Goal: Task Accomplishment & Management: Manage account settings

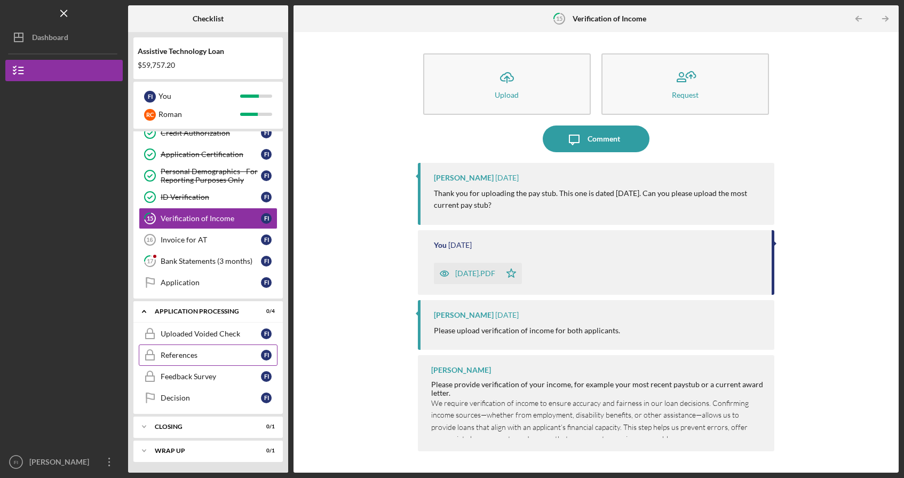
scroll to position [244, 0]
click at [113, 460] on icon "Icon/Overflow" at bounding box center [109, 461] width 27 height 27
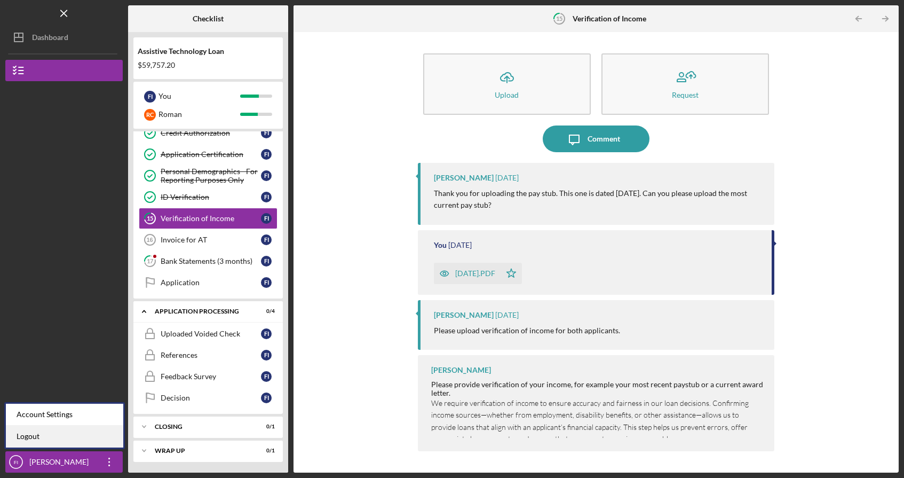
click at [63, 443] on link "Logout" at bounding box center [64, 436] width 117 height 22
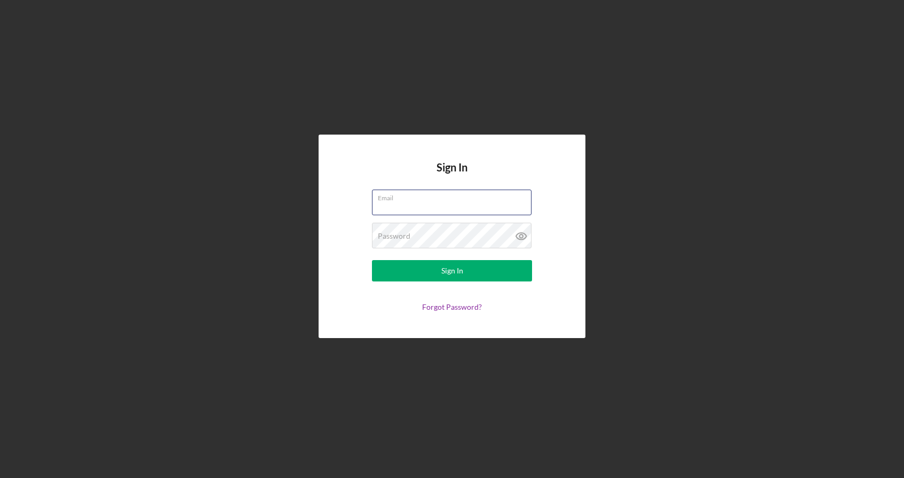
type input "[EMAIL_ADDRESS][DOMAIN_NAME]"
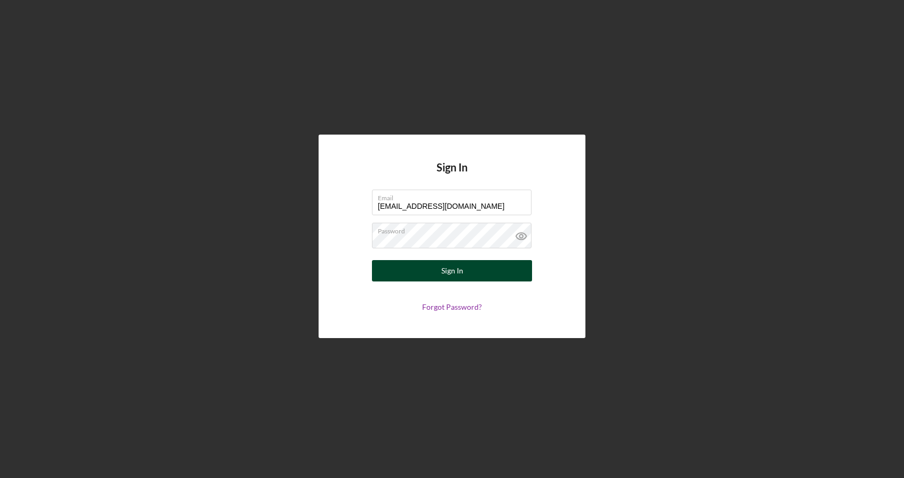
click at [423, 279] on button "Sign In" at bounding box center [452, 270] width 160 height 21
